Goal: Task Accomplishment & Management: Manage account settings

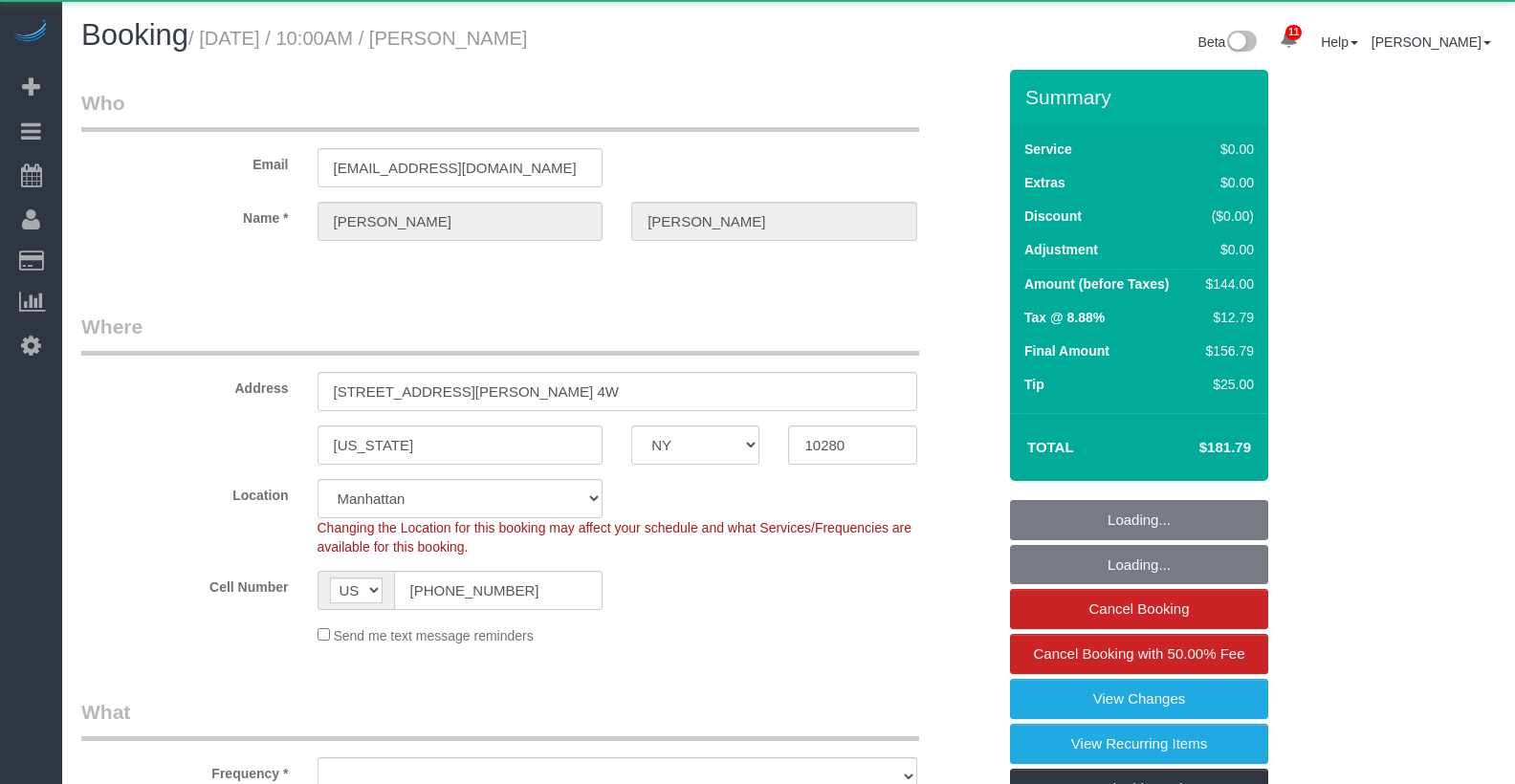
select select "NY"
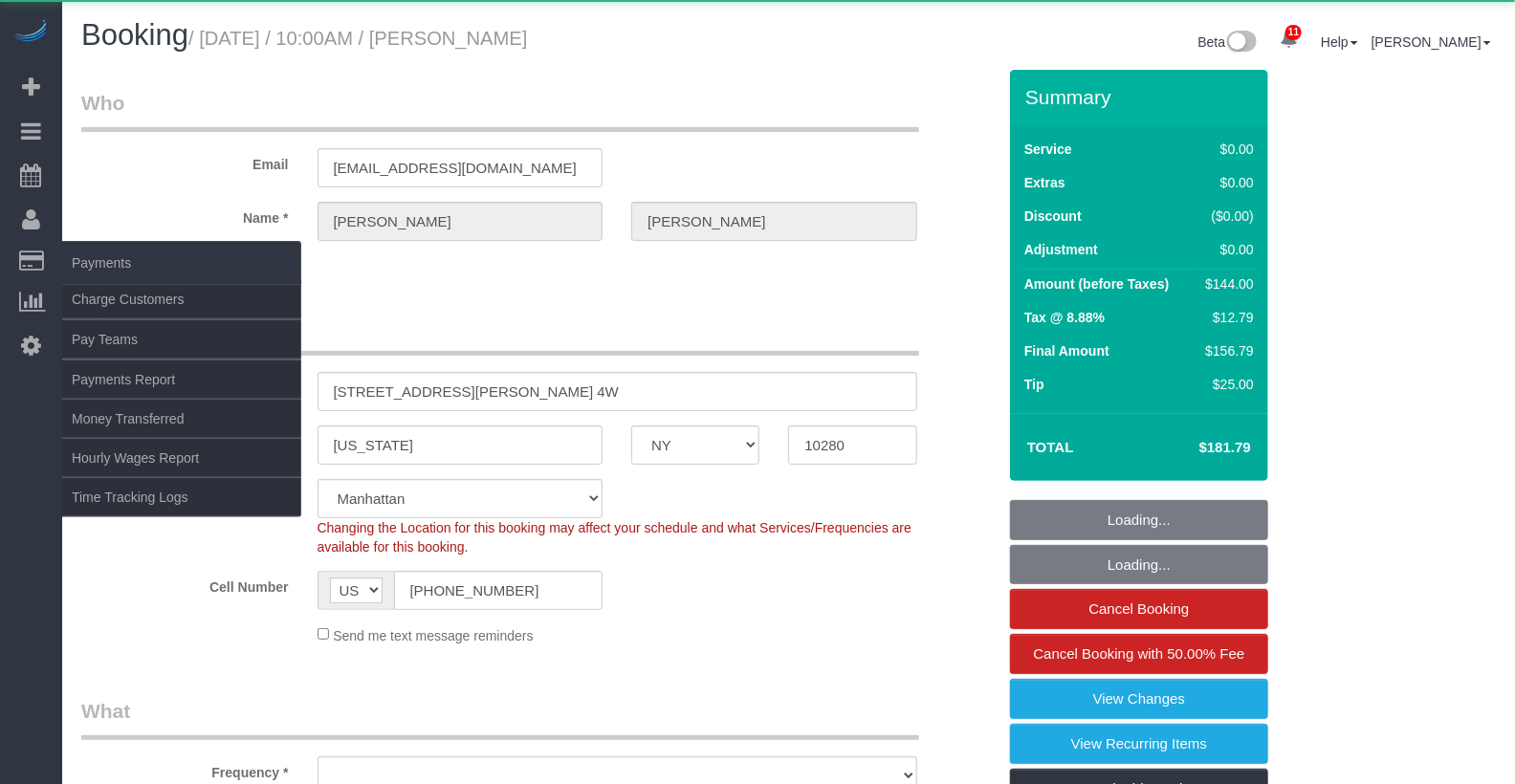
select select "spot1"
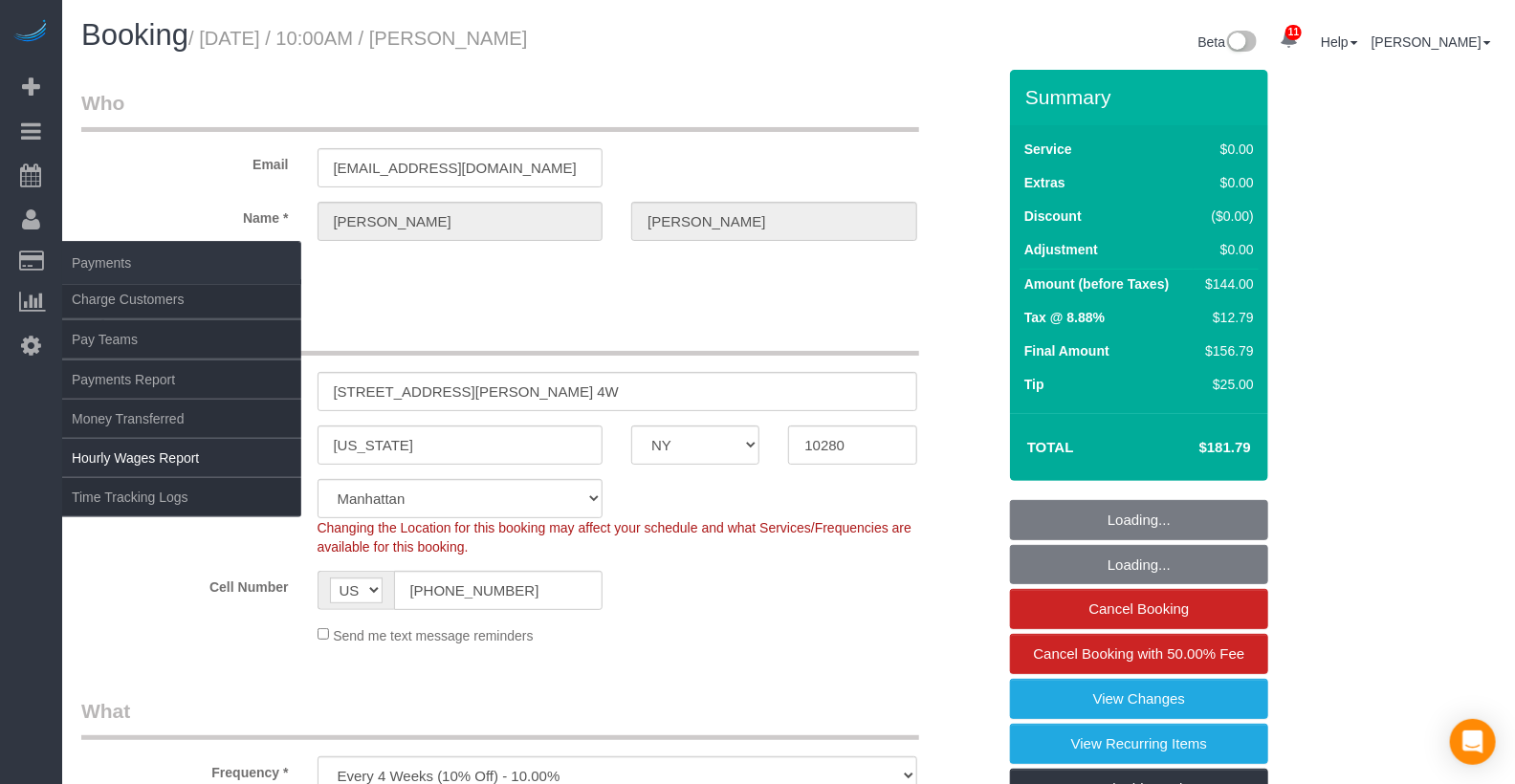
select select "object:727"
select select "1"
select select "number:89"
select select "number:90"
select select "number:15"
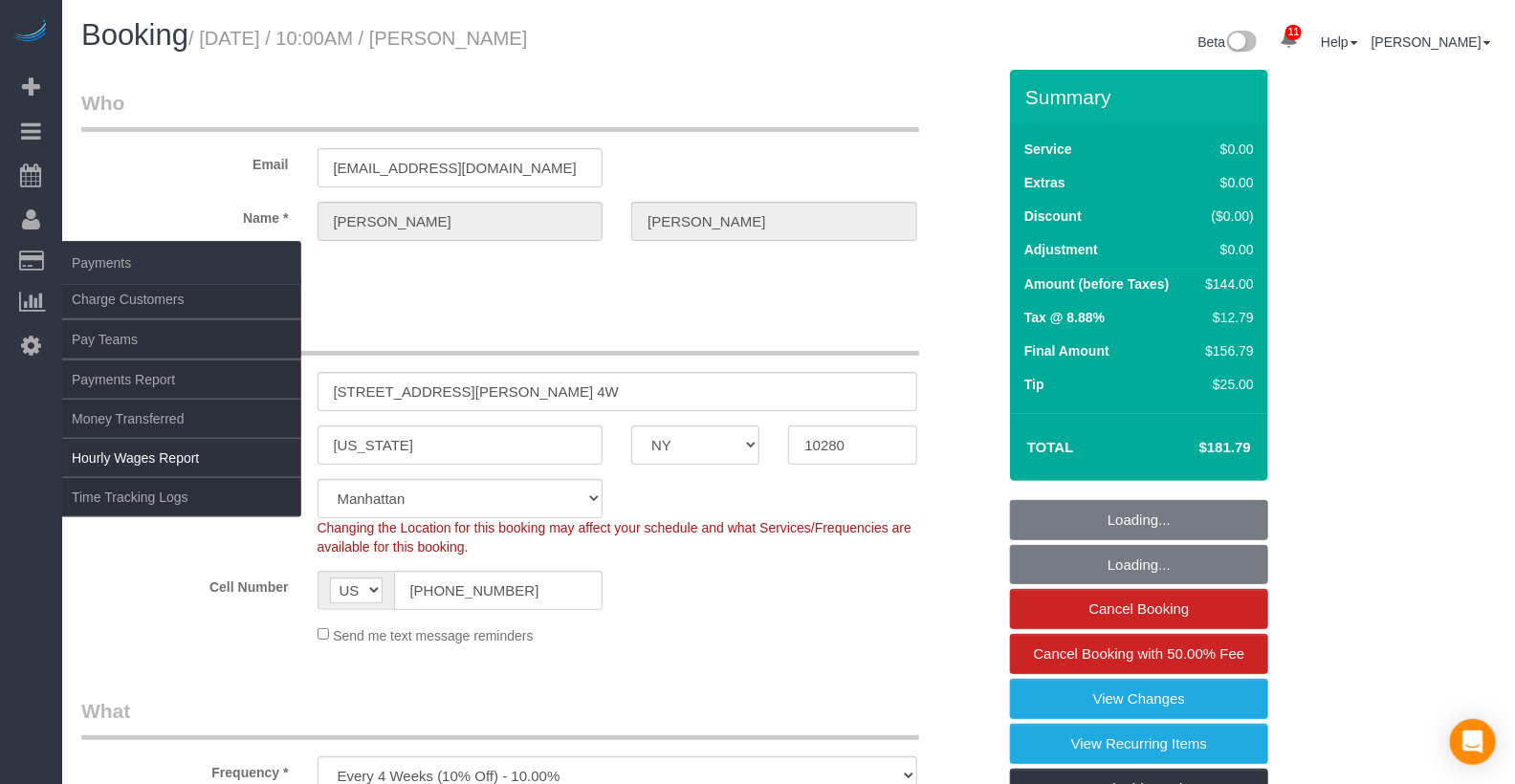
select select "number:6"
select select "string:stripe-pm_1OMGuc4VGloSiKo7zwkUdUav"
select select "1"
click at [142, 485] on link "Time Tracking Logs" at bounding box center [181, 497] width 239 height 38
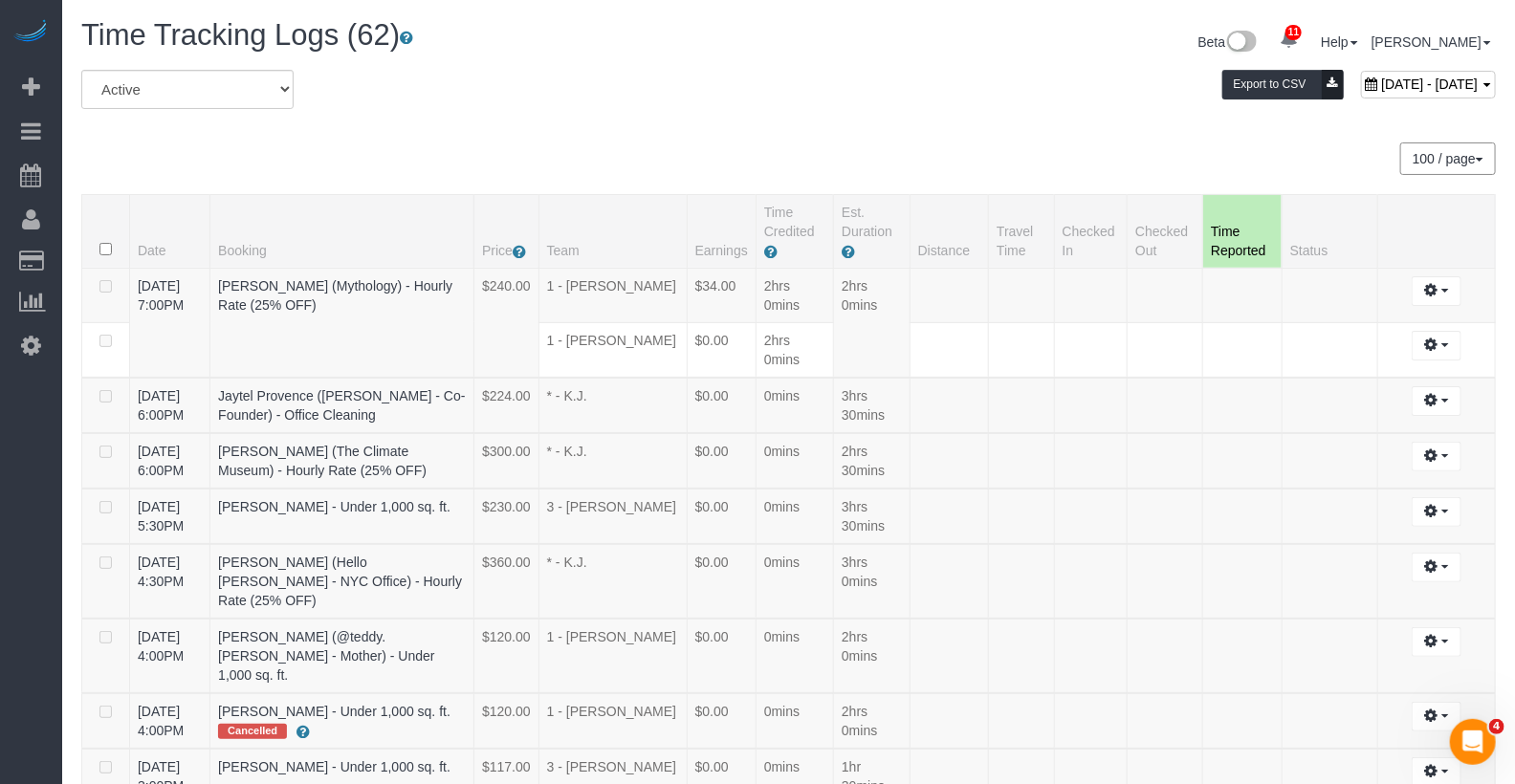
click at [1382, 84] on span "[DATE] - [DATE]" at bounding box center [1431, 84] width 96 height 16
type input "**********"
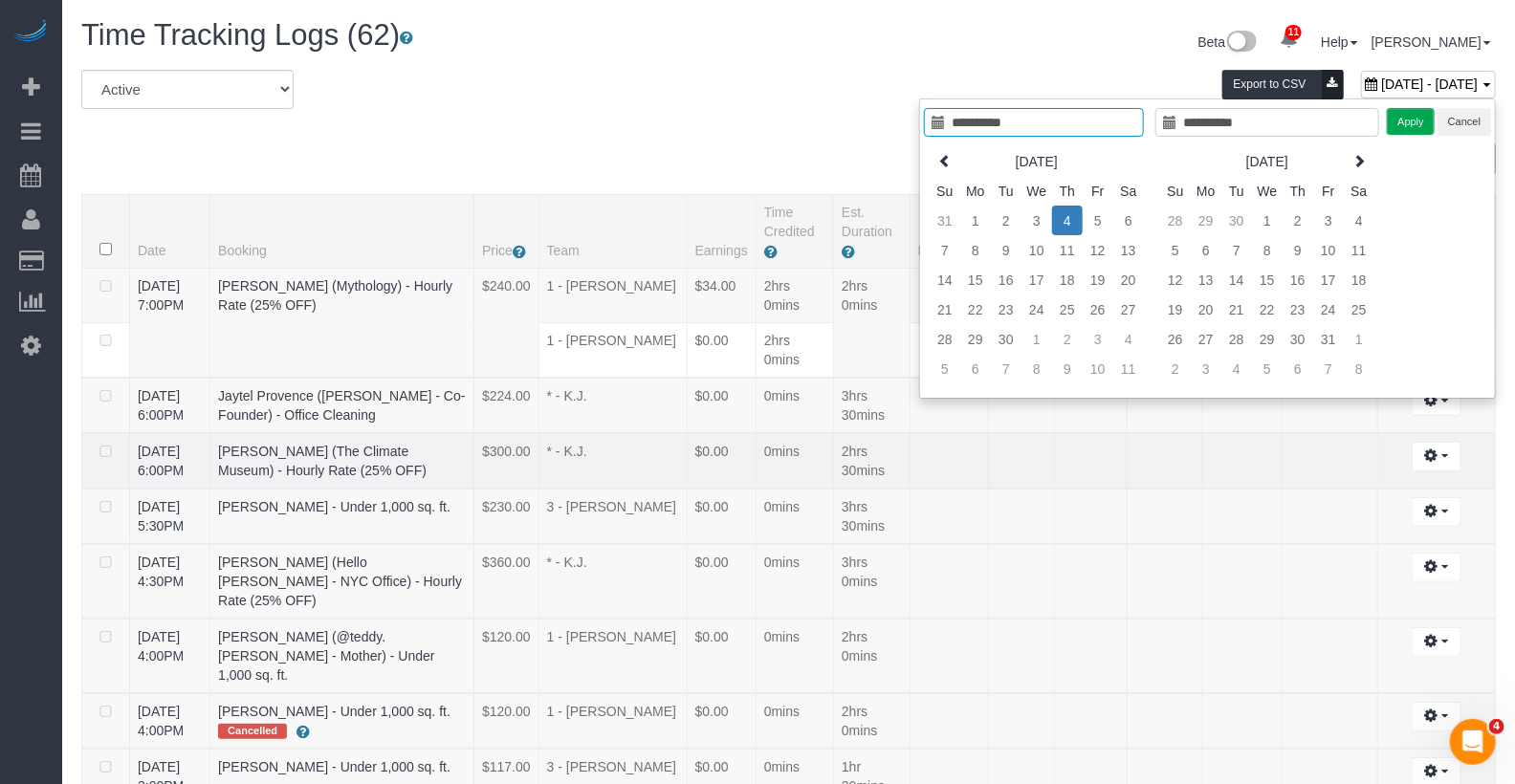
type input "**********"
click at [894, 619] on td "2hrs 0mins" at bounding box center [872, 656] width 77 height 75
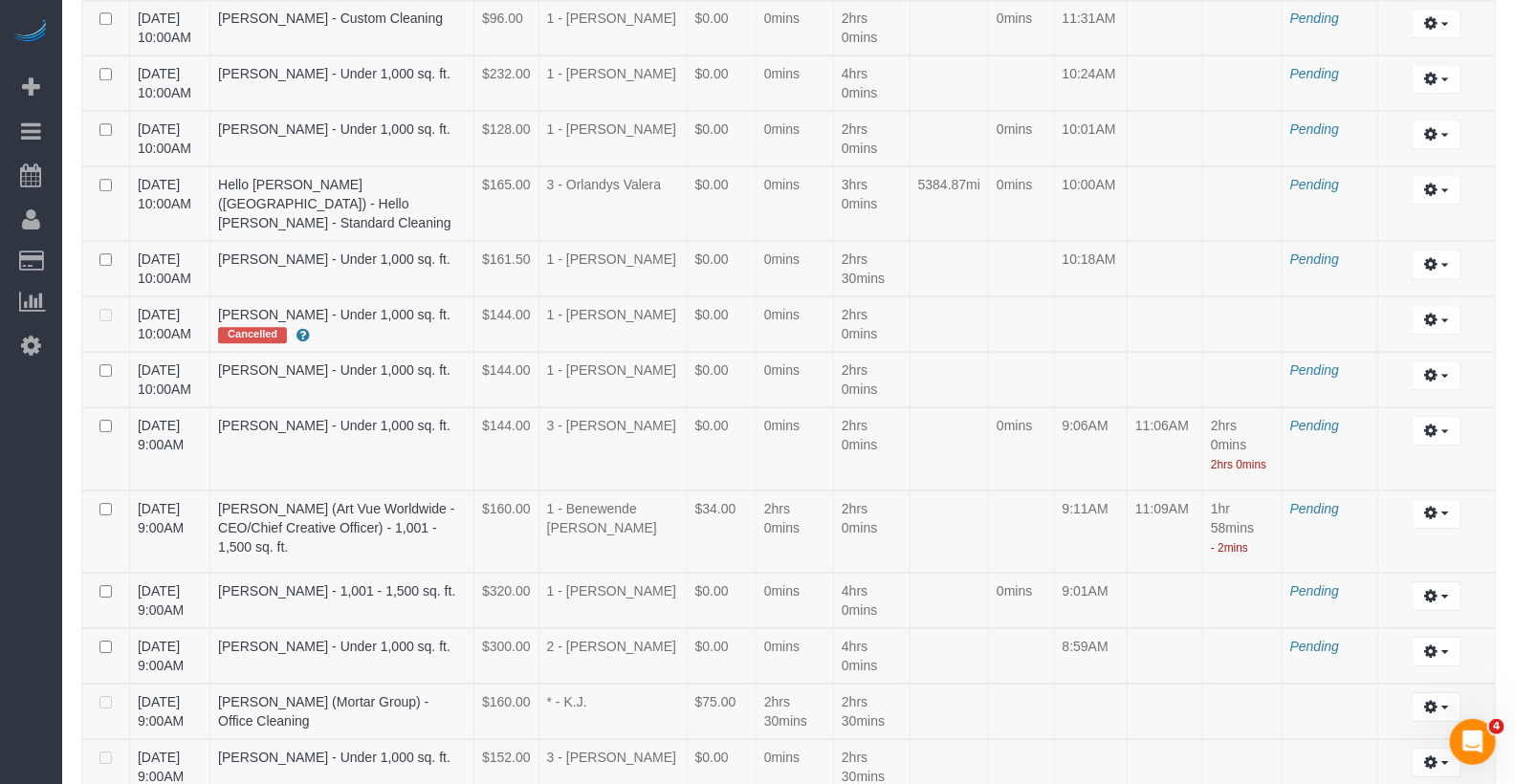
scroll to position [2403, 0]
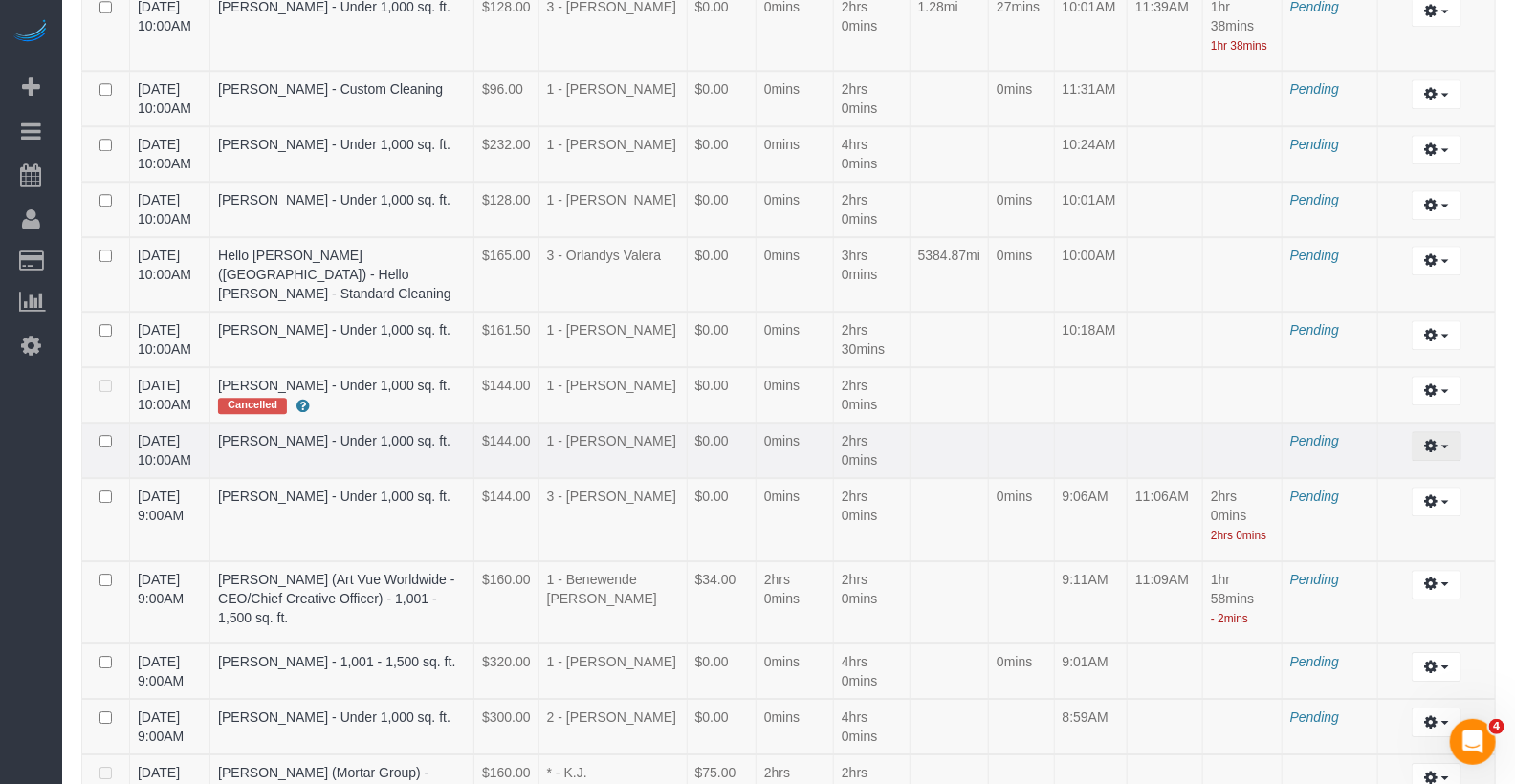
click at [1448, 431] on button "button" at bounding box center [1436, 446] width 49 height 29
click at [1377, 512] on link "Archive ..." at bounding box center [1385, 524] width 151 height 25
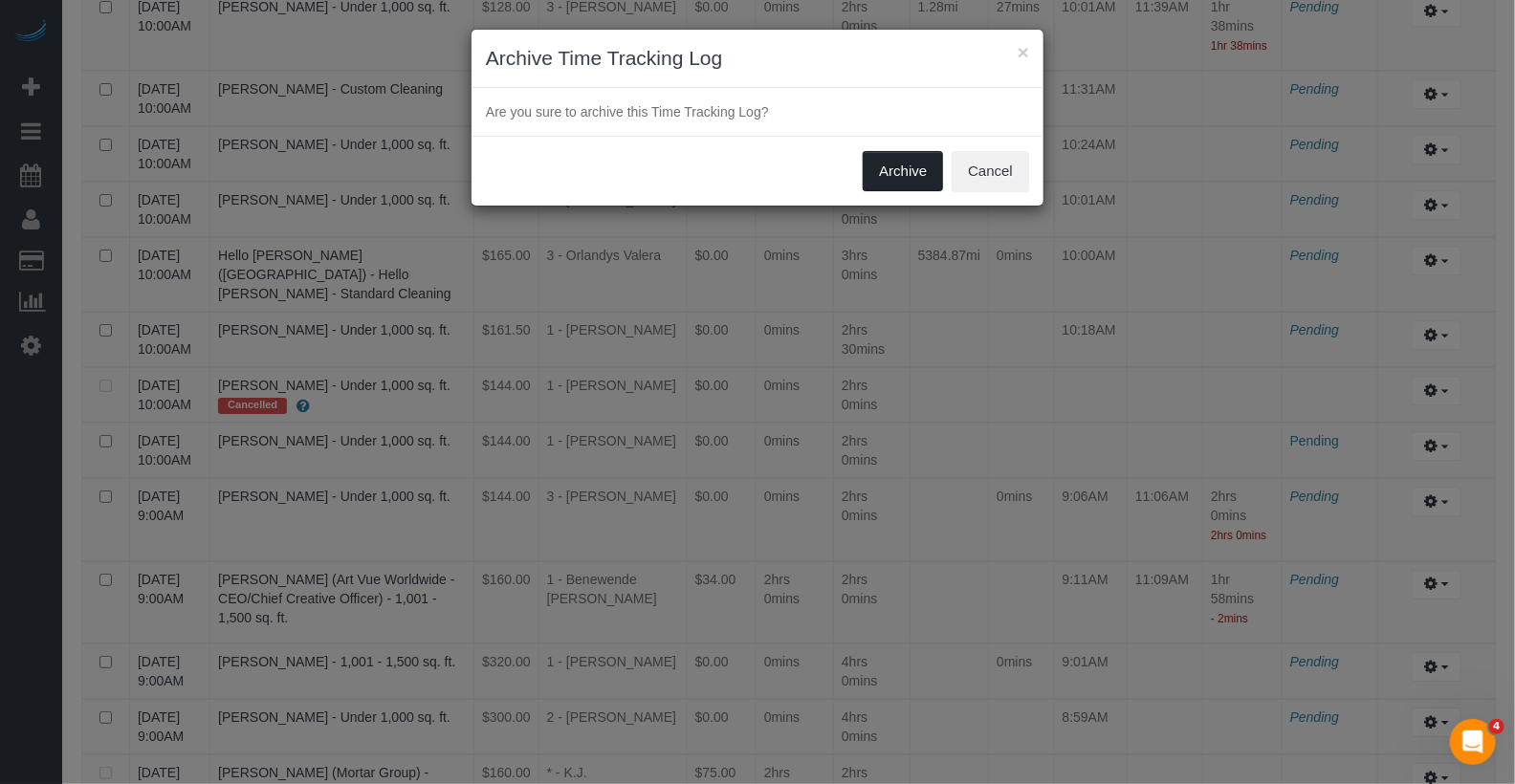
click at [917, 180] on button "Archive" at bounding box center [903, 171] width 81 height 40
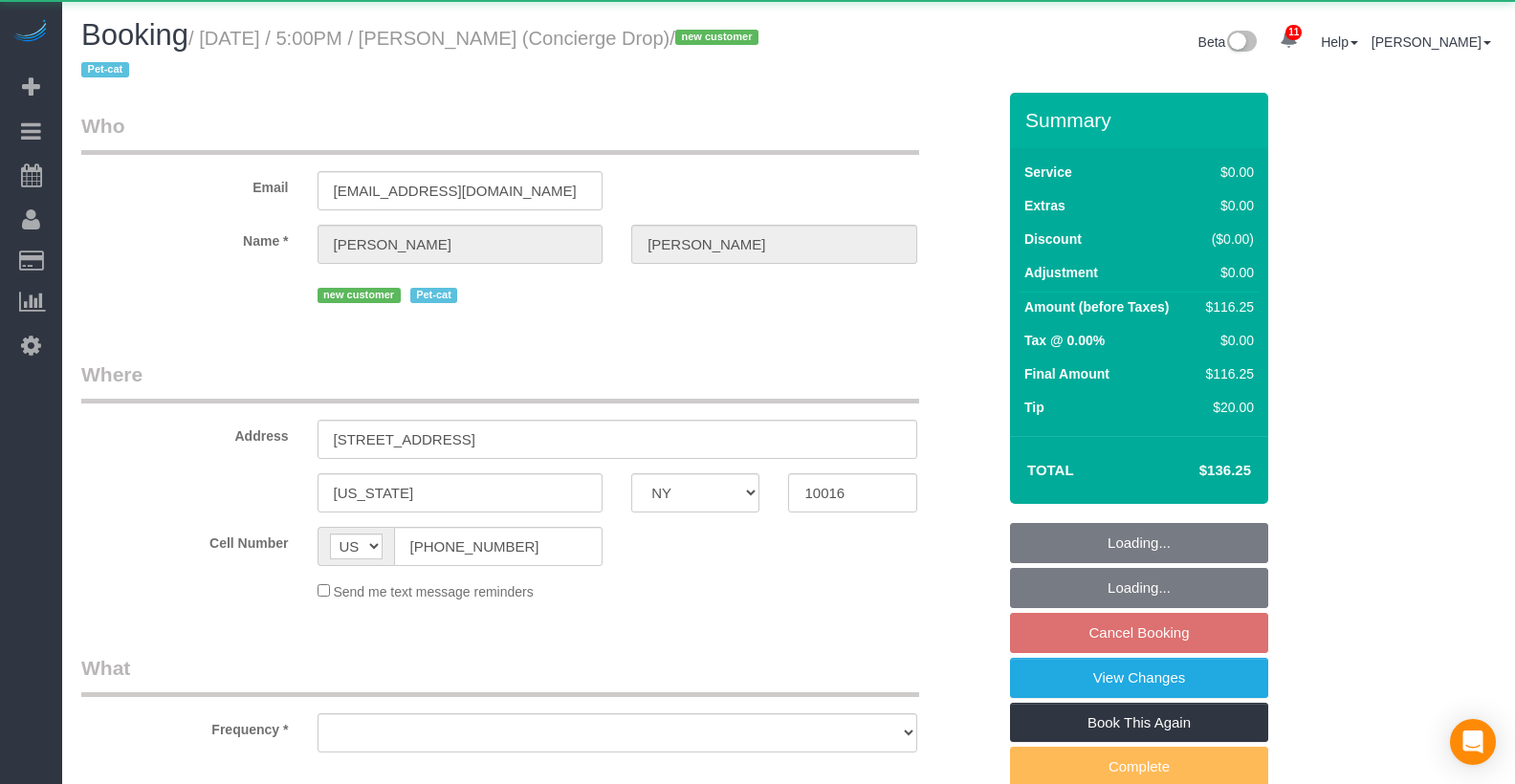
select select "NY"
select select "object:982"
select select "string:stripe-pm_1RaQn24VGloSiKo7zeOF73Wj"
select select "spot6"
select select "number:89"
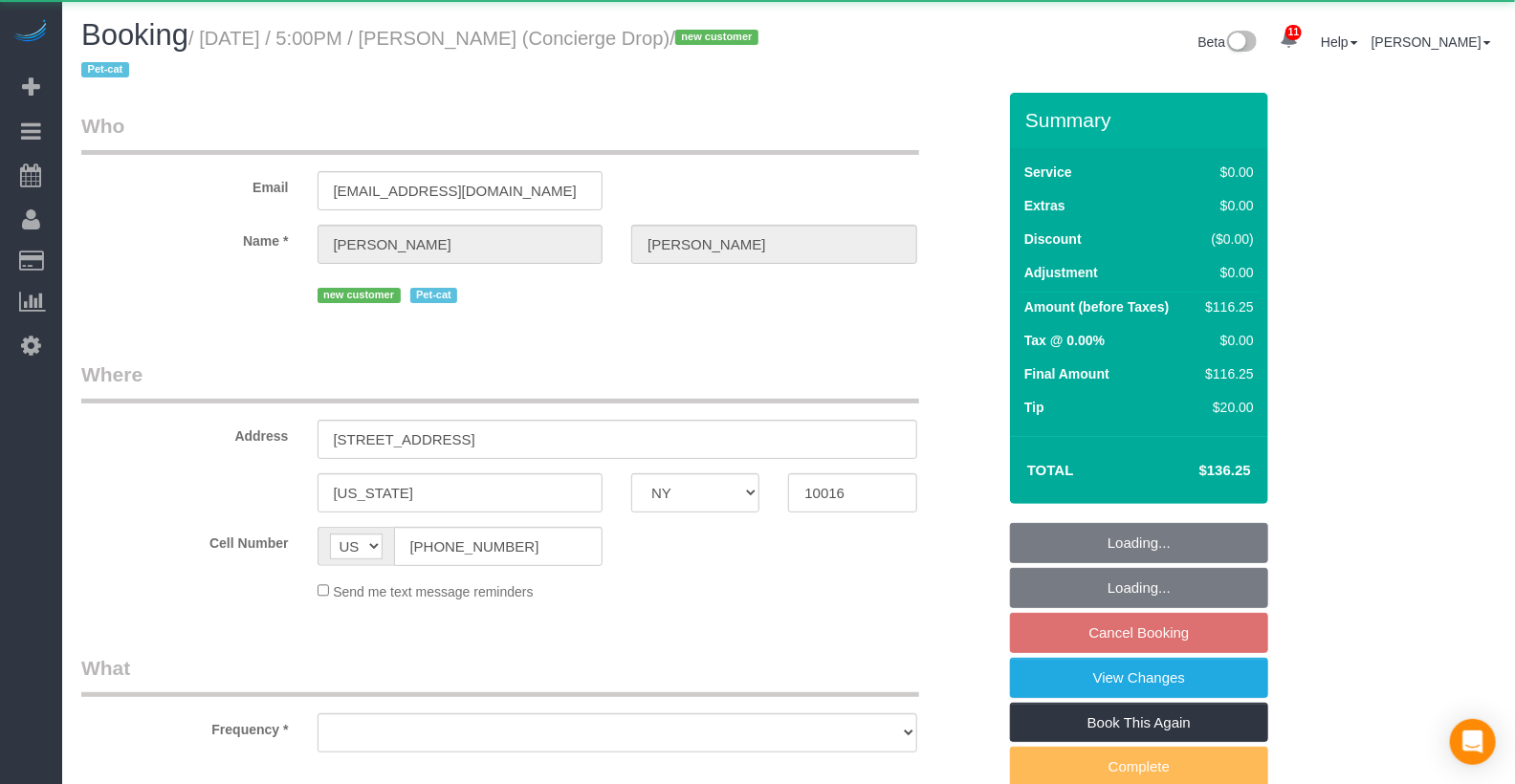
select select "number:90"
select select "number:13"
select select "number:6"
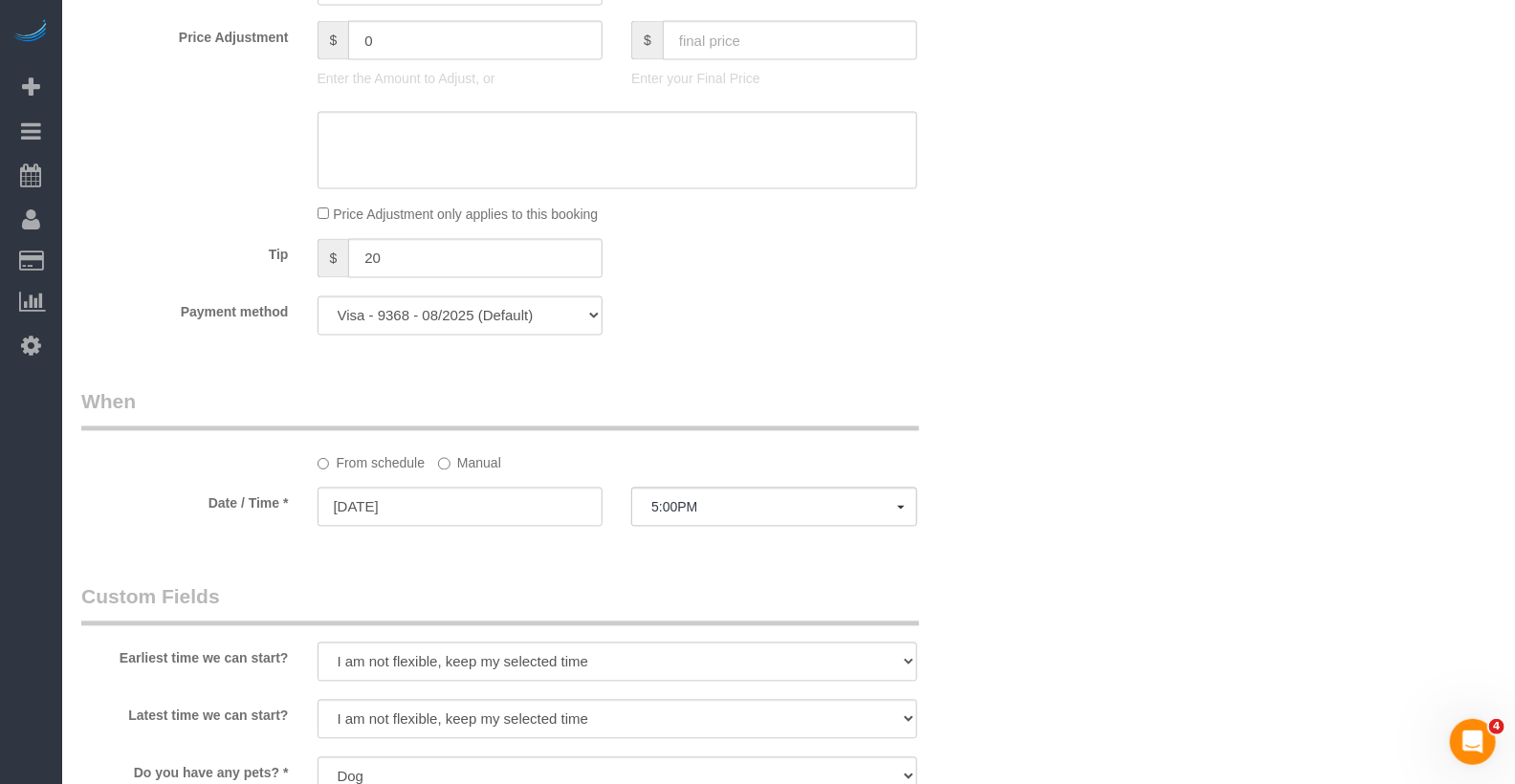
scroll to position [1715, 0]
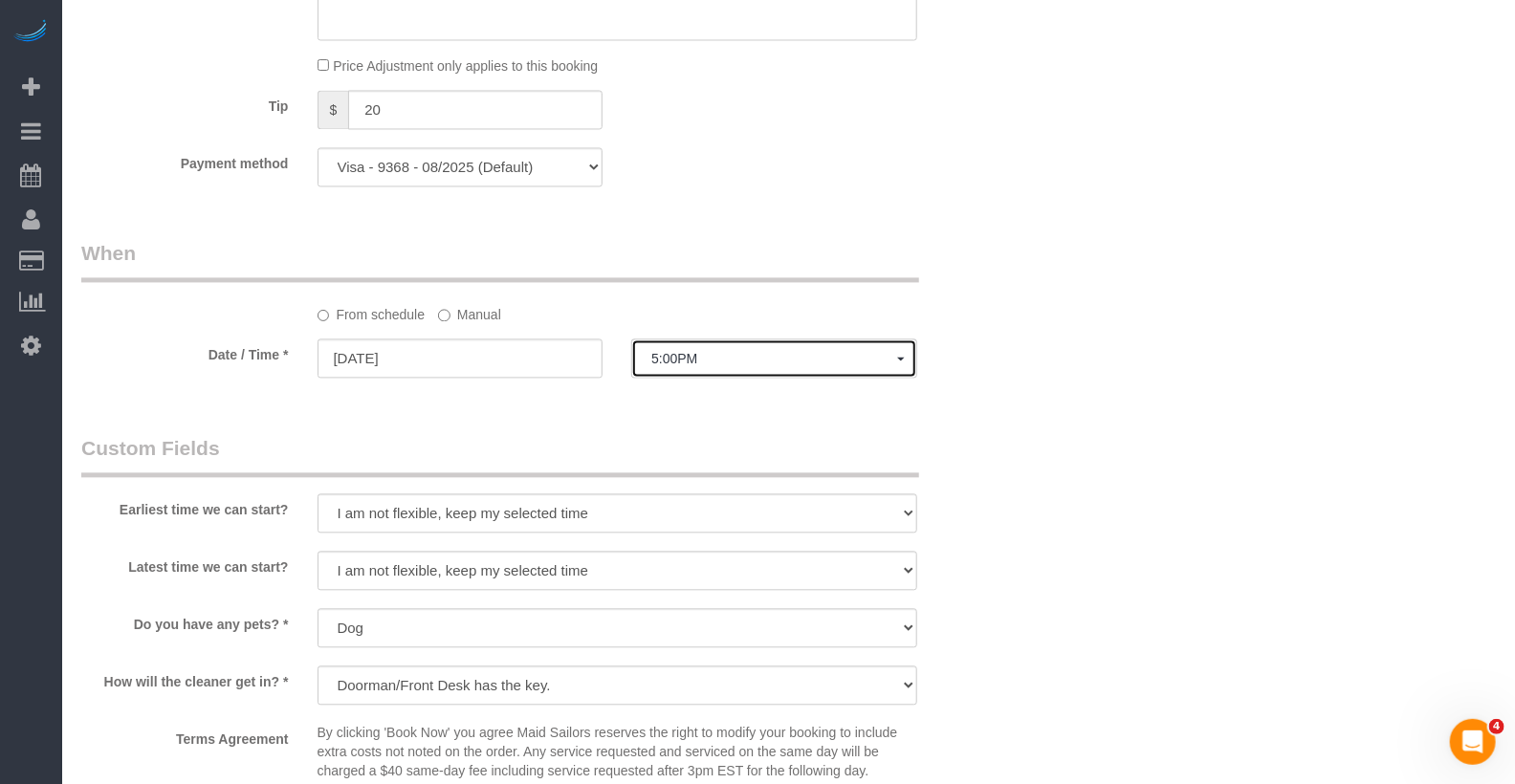
click at [691, 352] on span "5:00PM" at bounding box center [774, 359] width 246 height 16
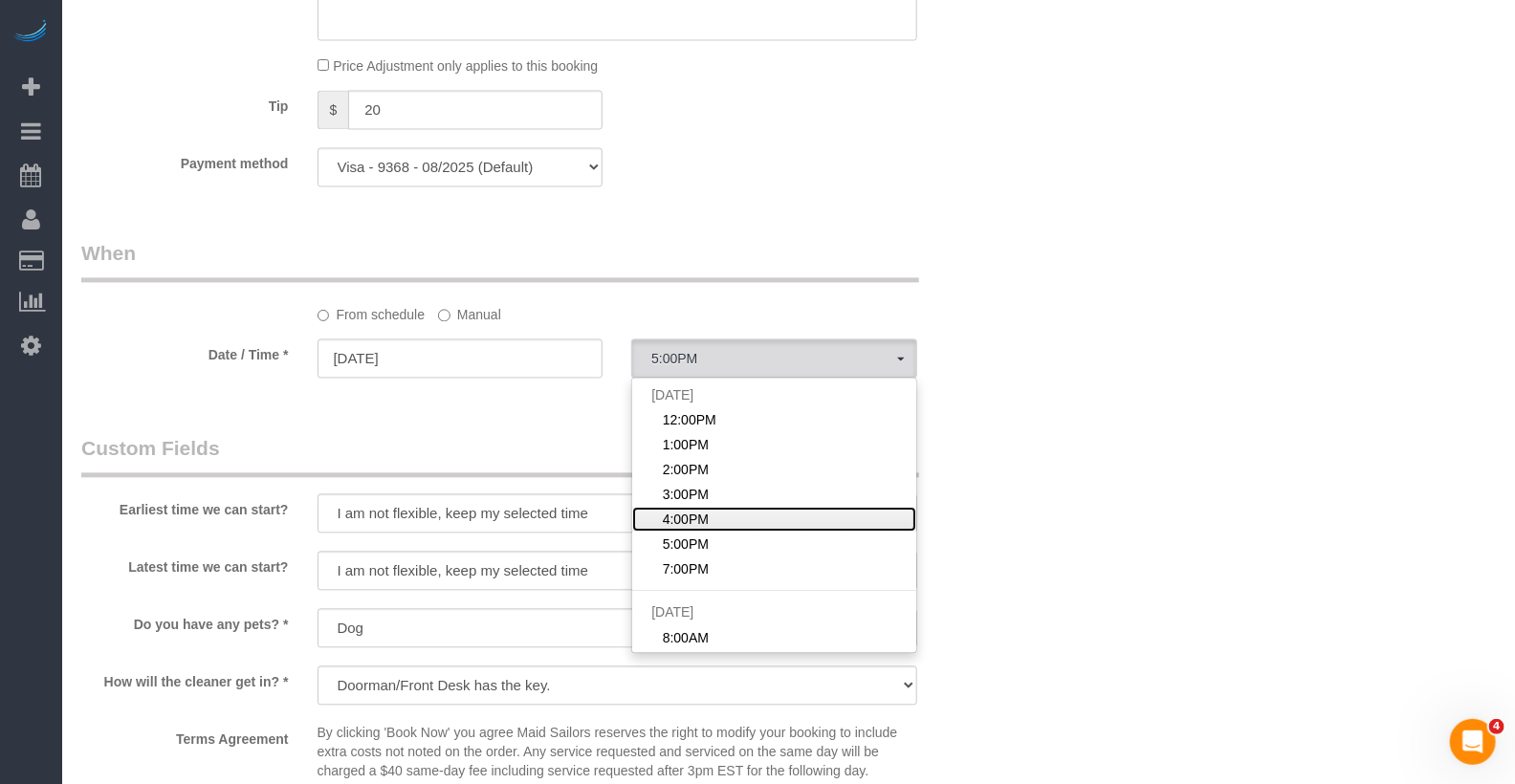
click at [687, 516] on span "4:00PM" at bounding box center [686, 519] width 46 height 19
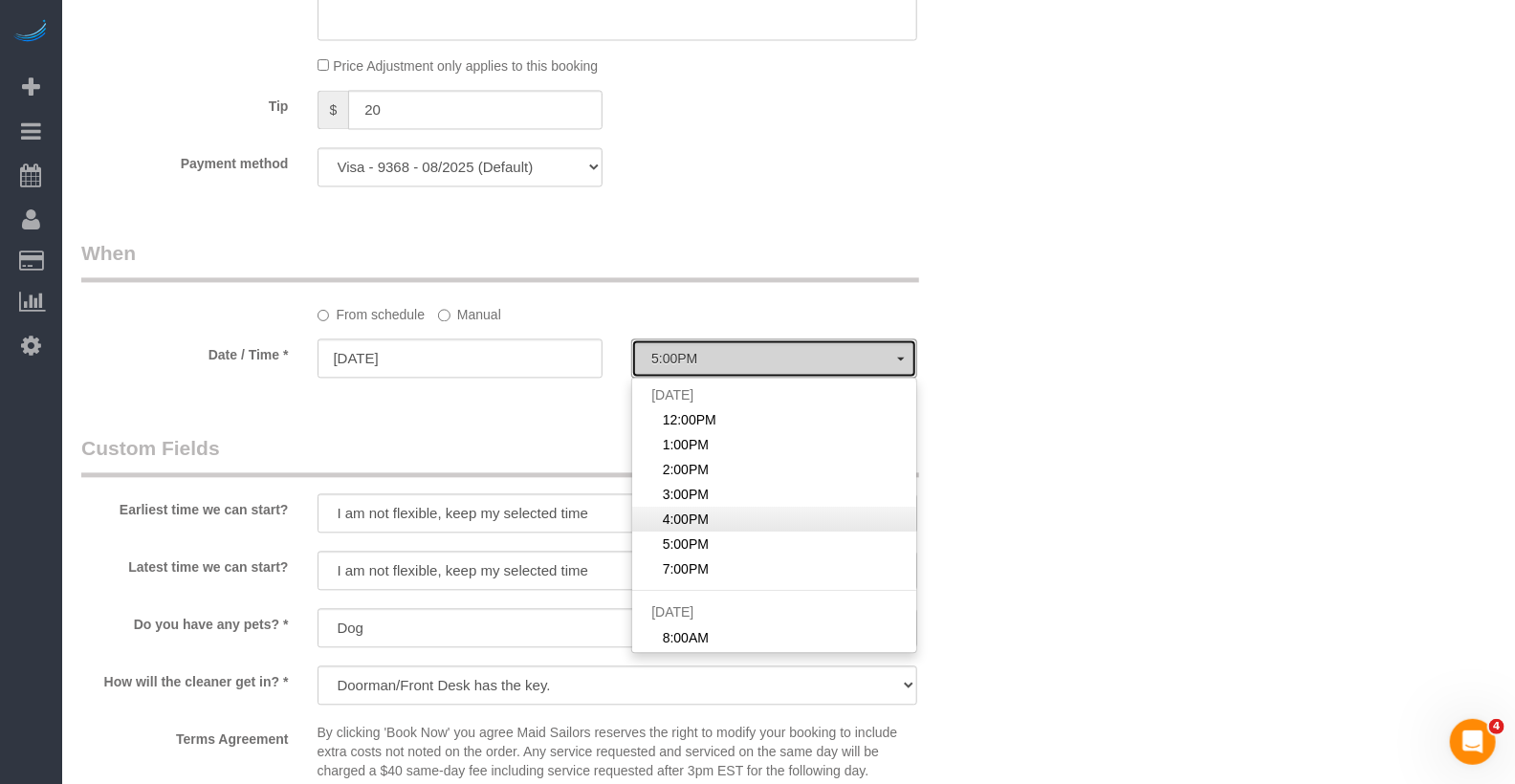
select select "spot5"
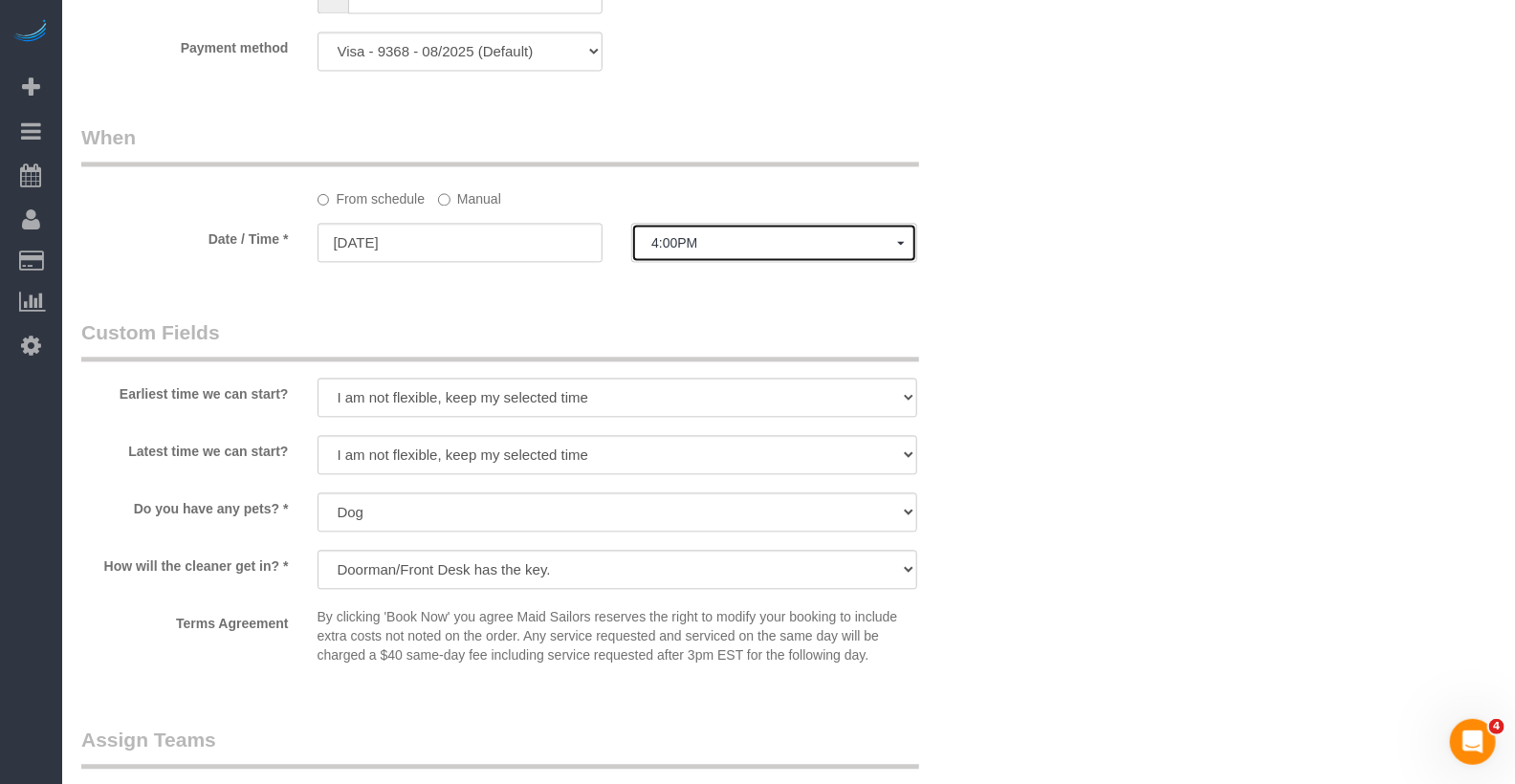
scroll to position [2324, 0]
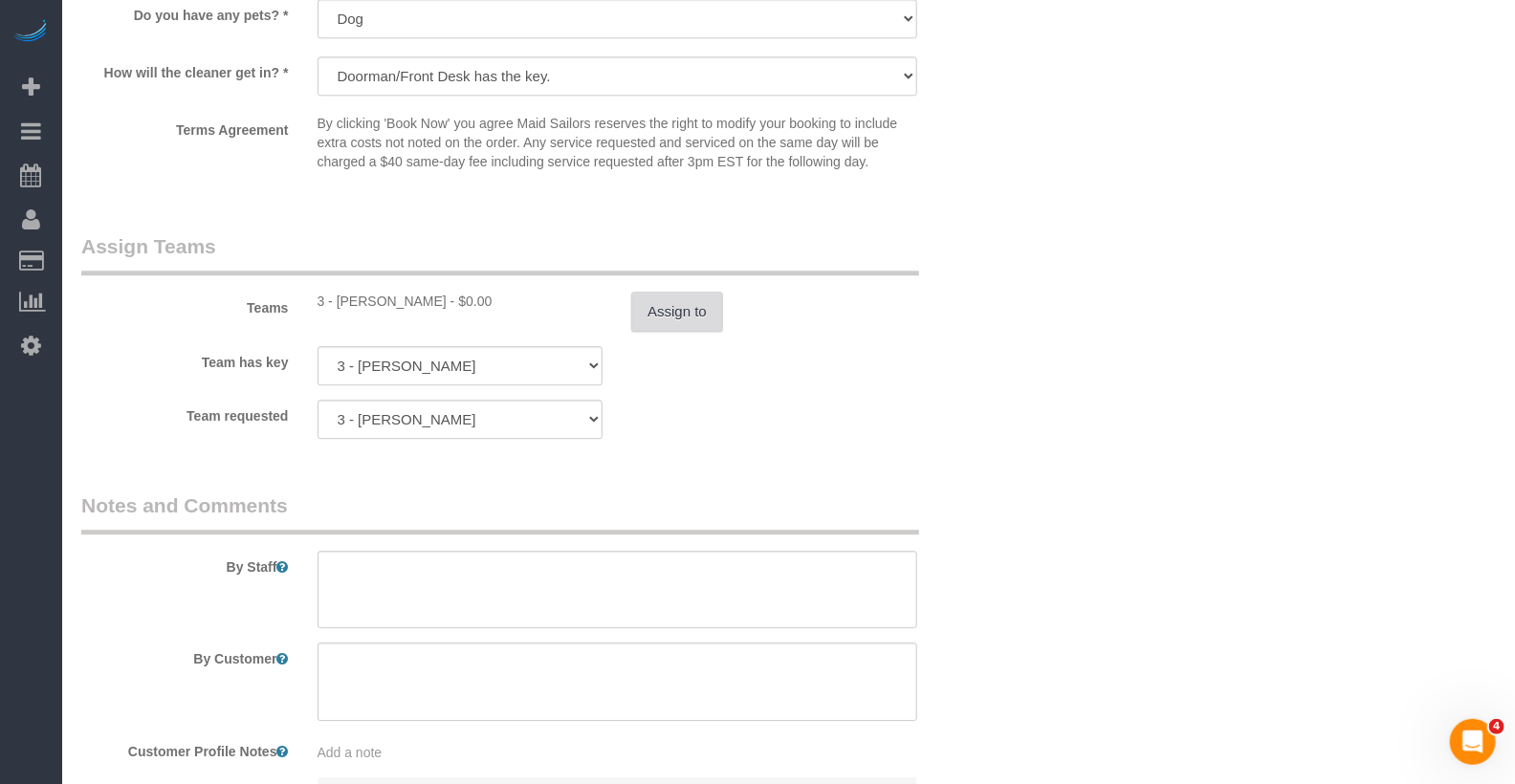
click at [707, 308] on button "Assign to" at bounding box center [677, 311] width 91 height 40
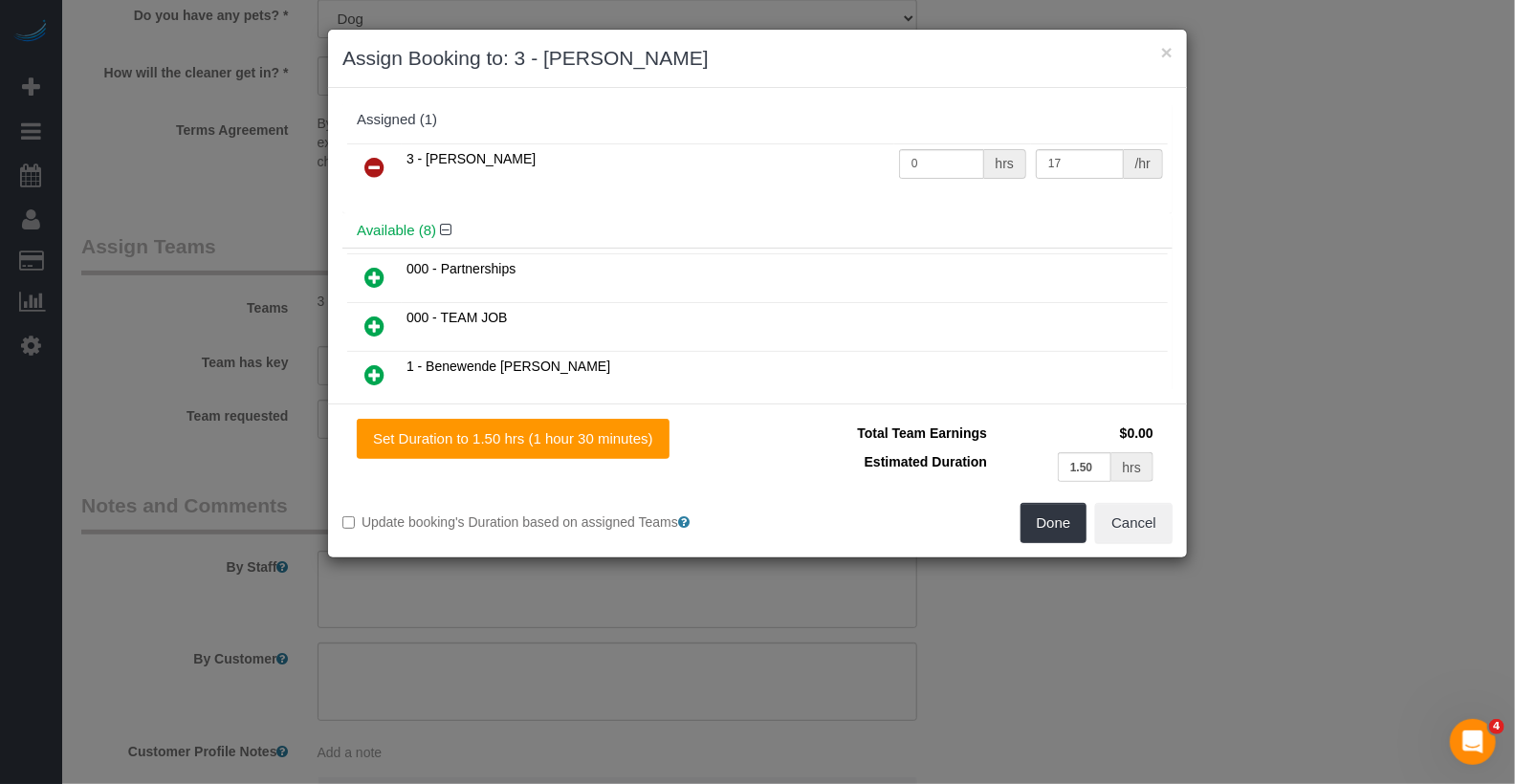
click at [377, 159] on icon at bounding box center [374, 167] width 20 height 23
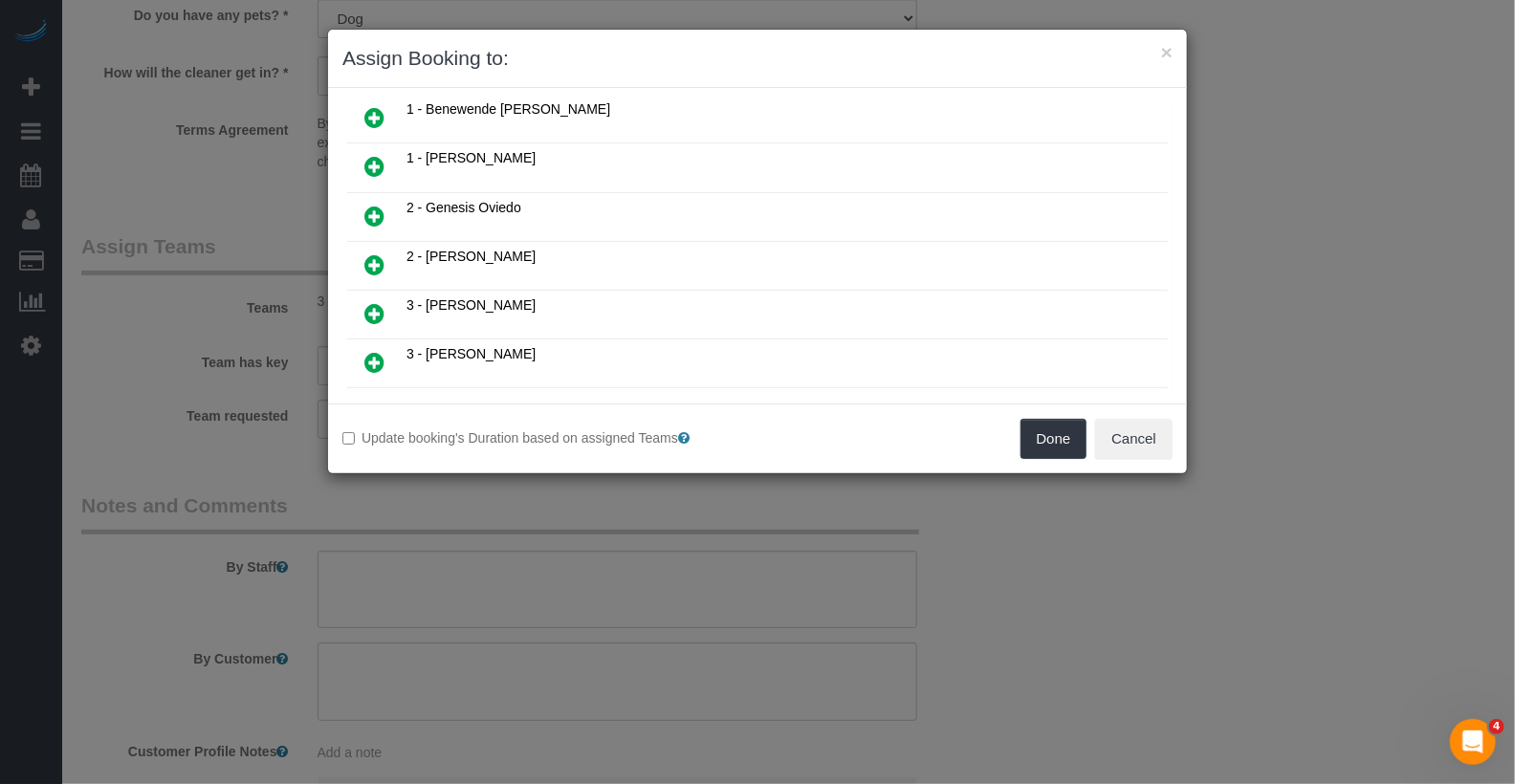
scroll to position [222, 0]
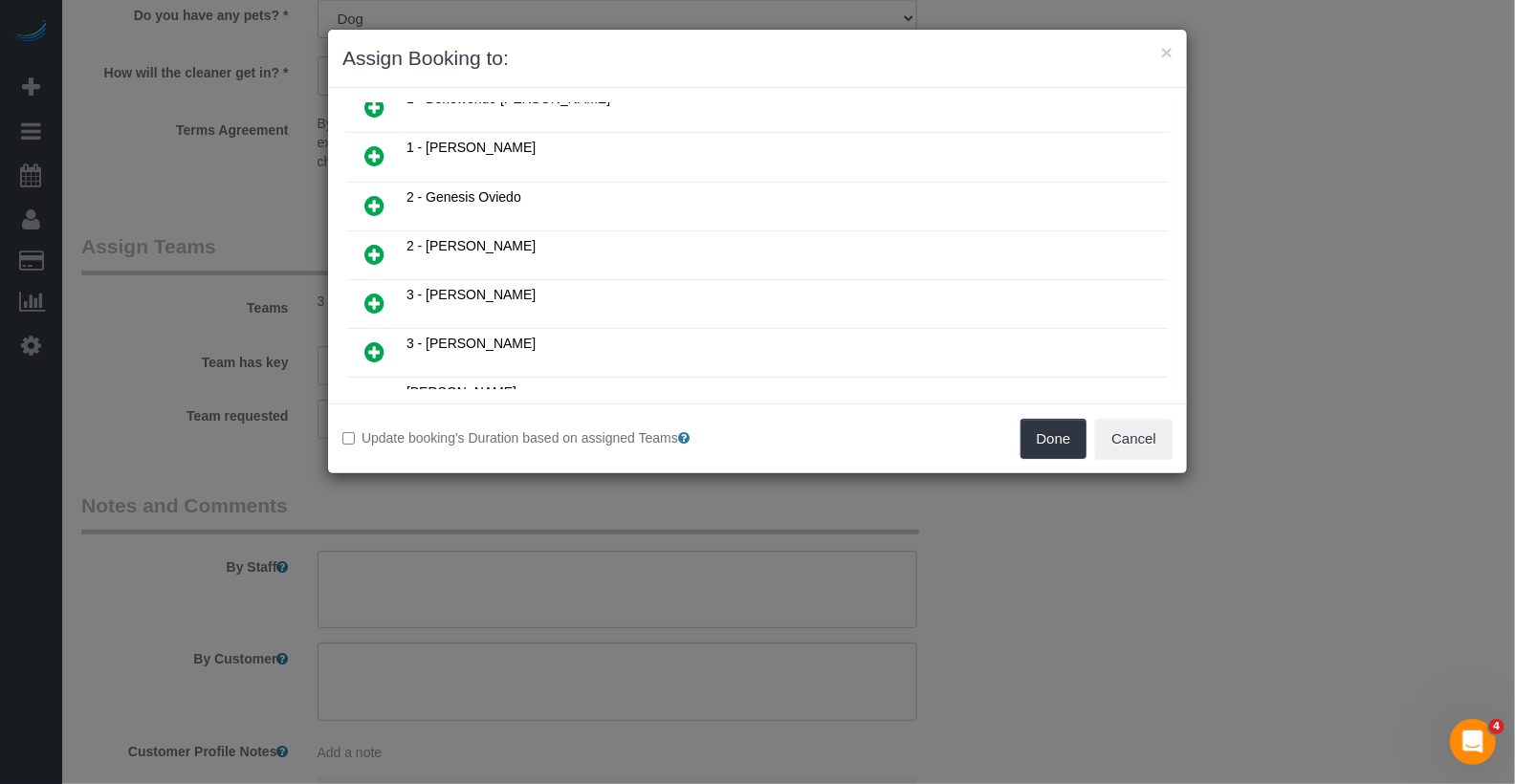
click at [369, 292] on icon at bounding box center [374, 303] width 20 height 23
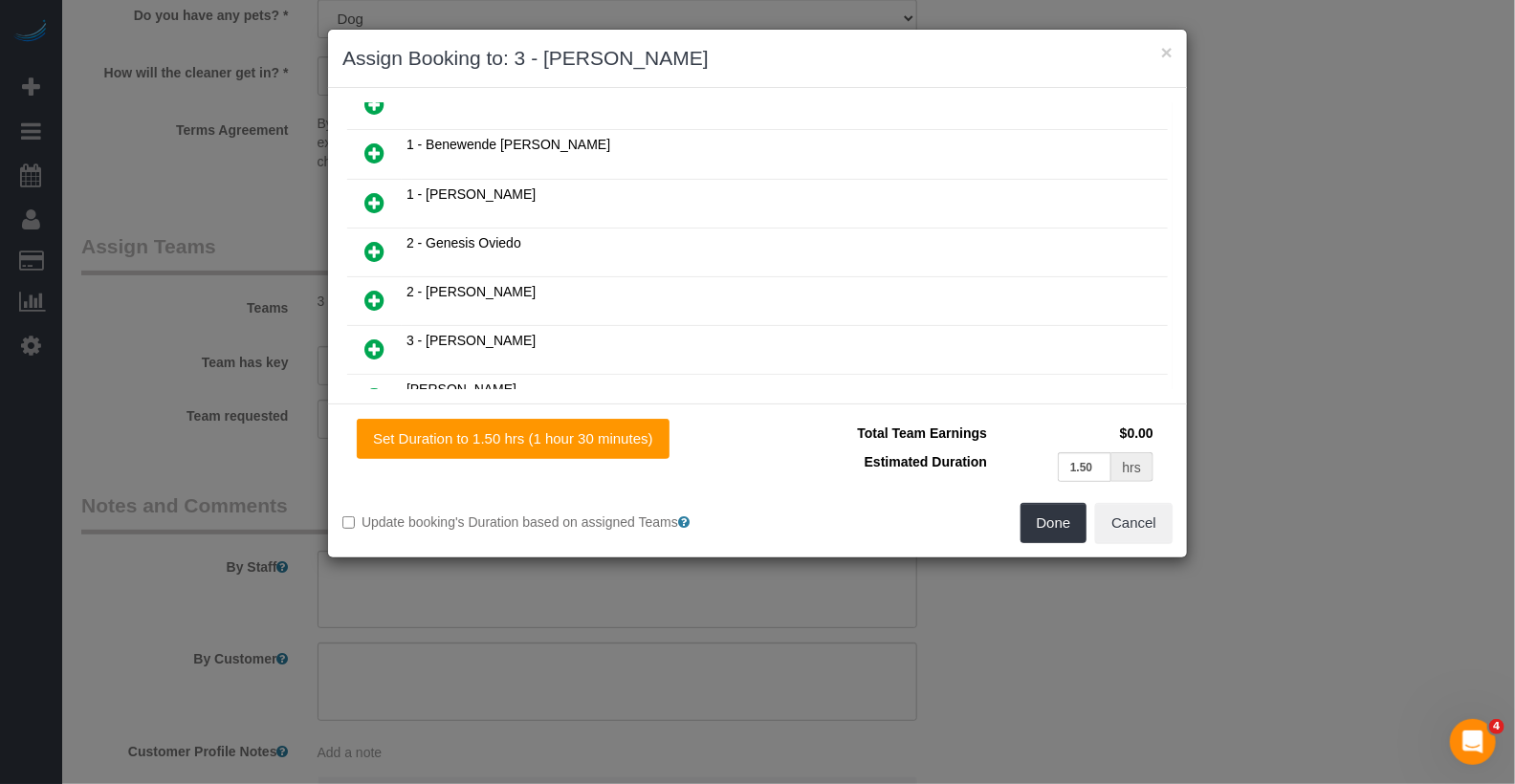
scroll to position [265, 0]
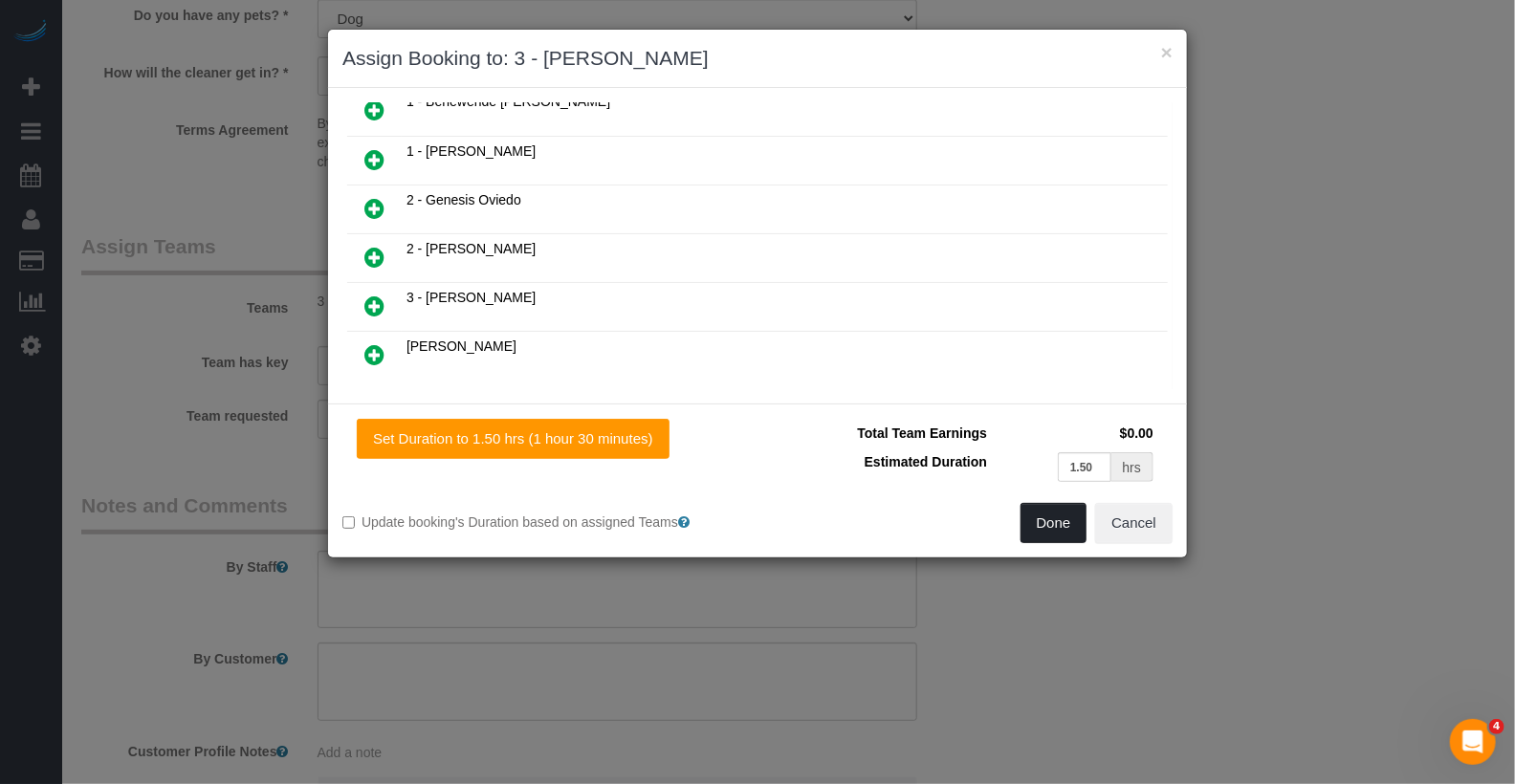
click at [1028, 526] on button "Done" at bounding box center [1054, 523] width 67 height 40
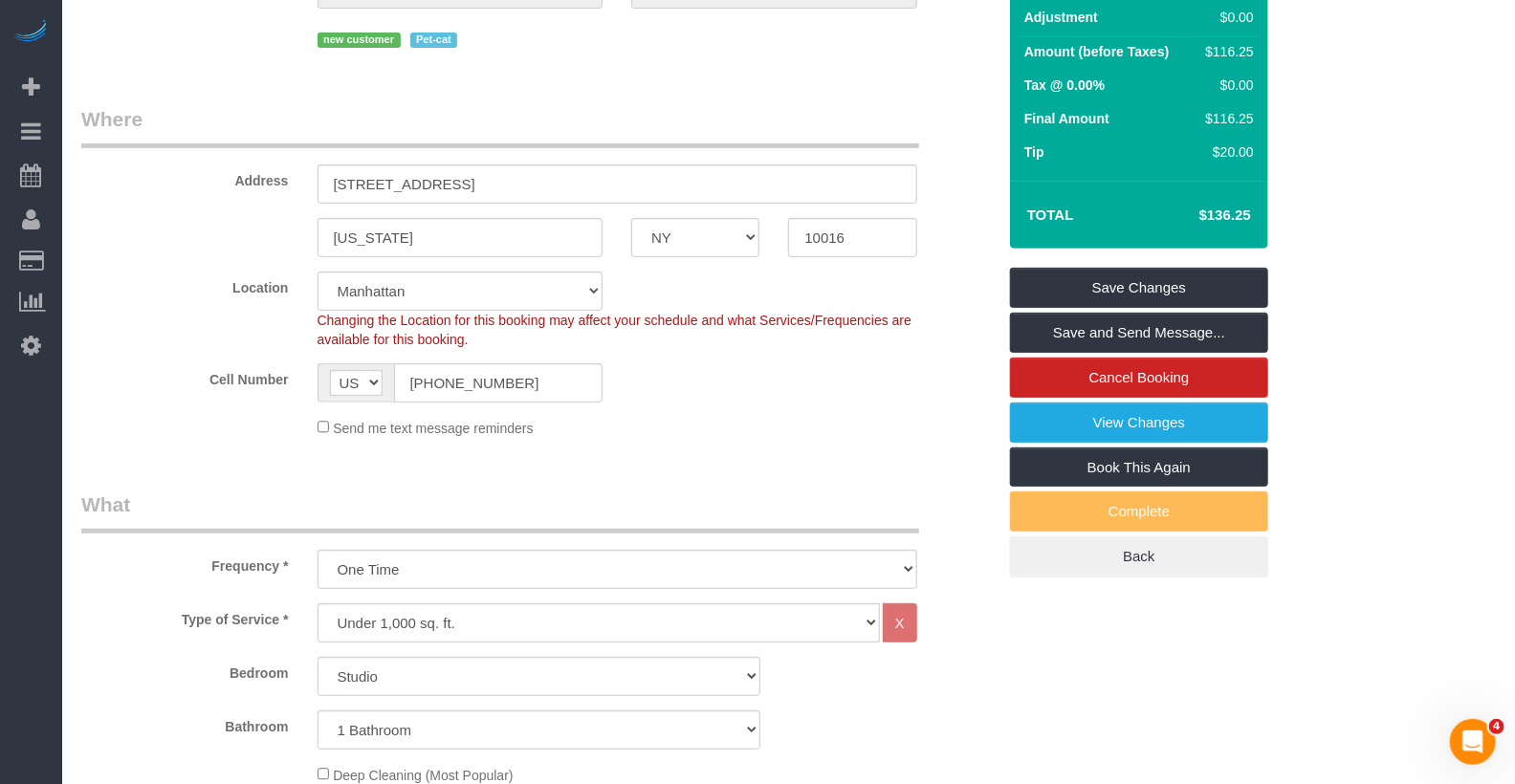
scroll to position [0, 0]
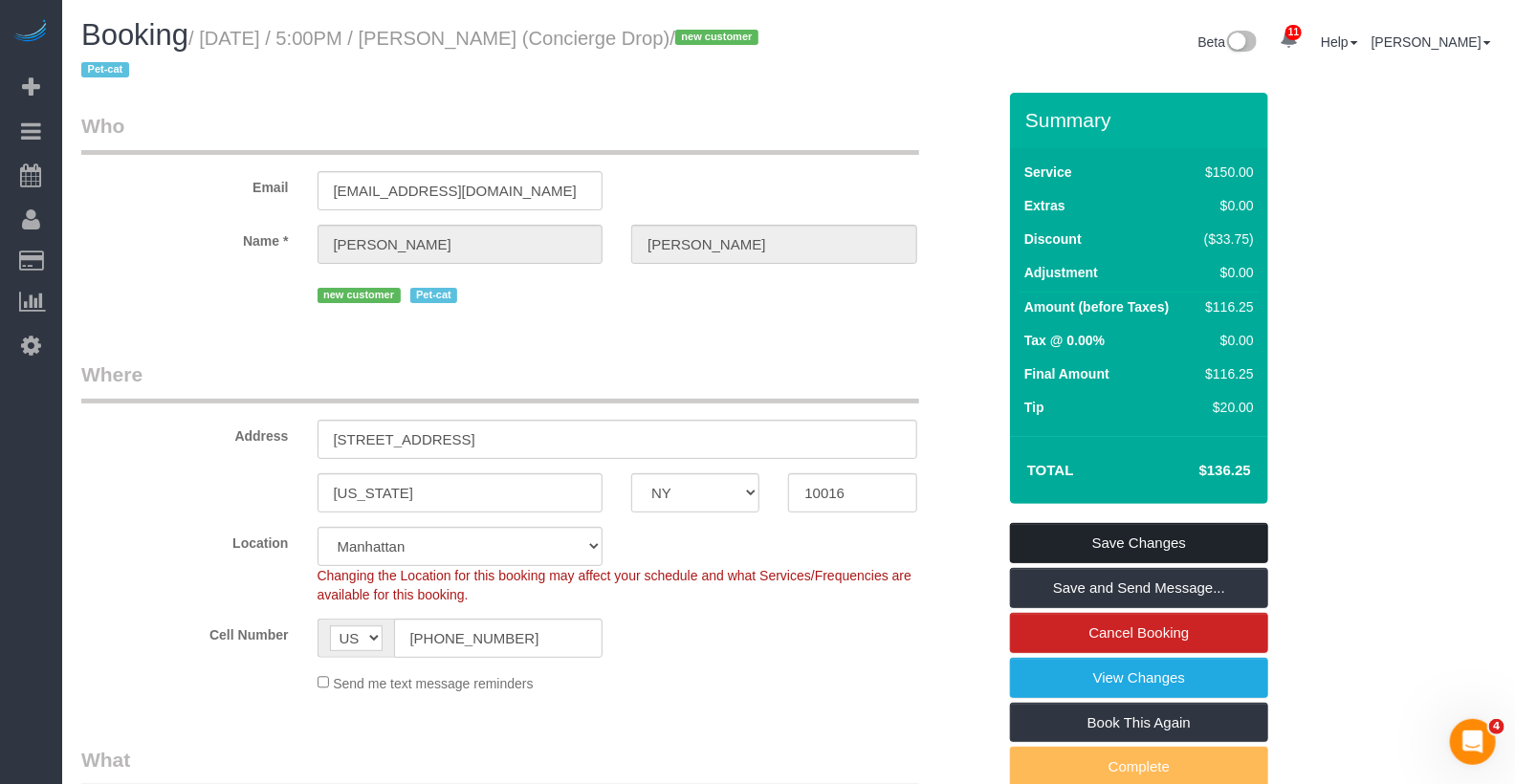
click at [1156, 538] on link "Save Changes" at bounding box center [1139, 543] width 258 height 40
